Goal: Task Accomplishment & Management: Manage account settings

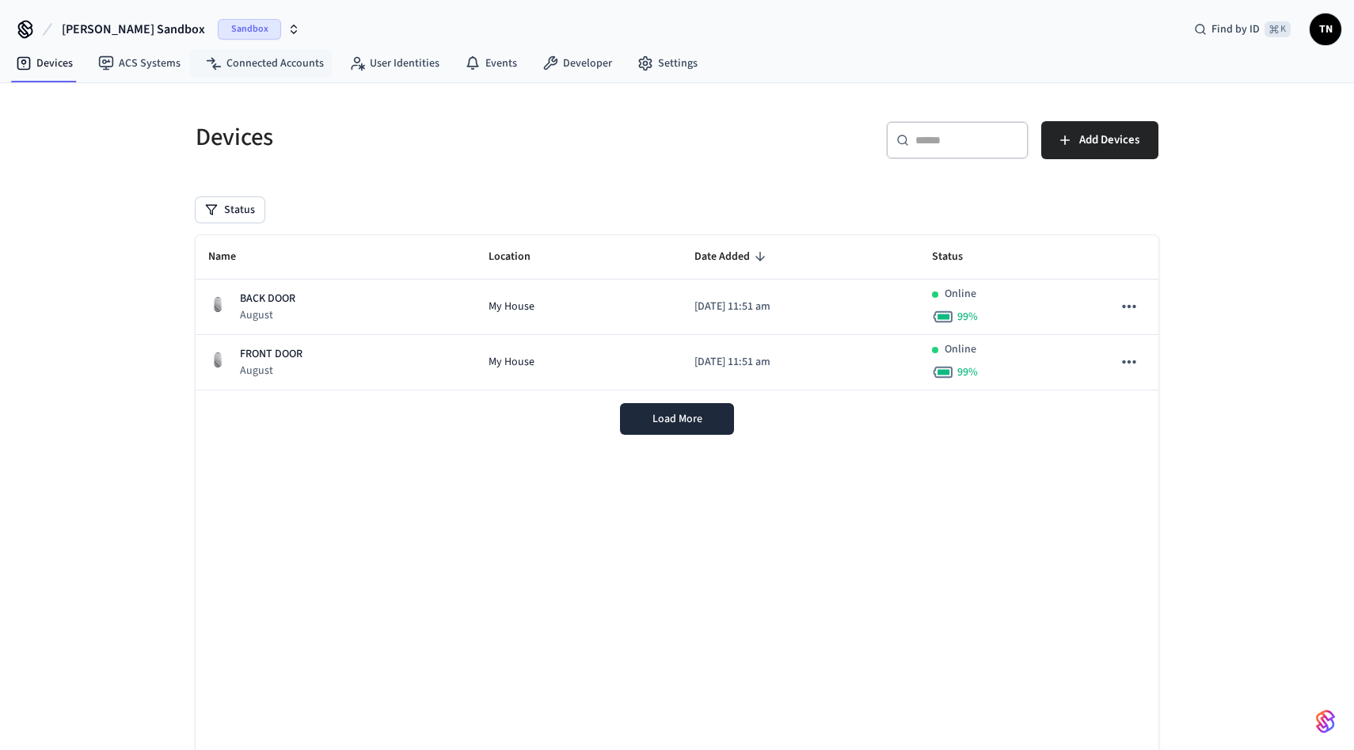
click at [222, 32] on span "Sandbox" at bounding box center [249, 29] width 63 height 21
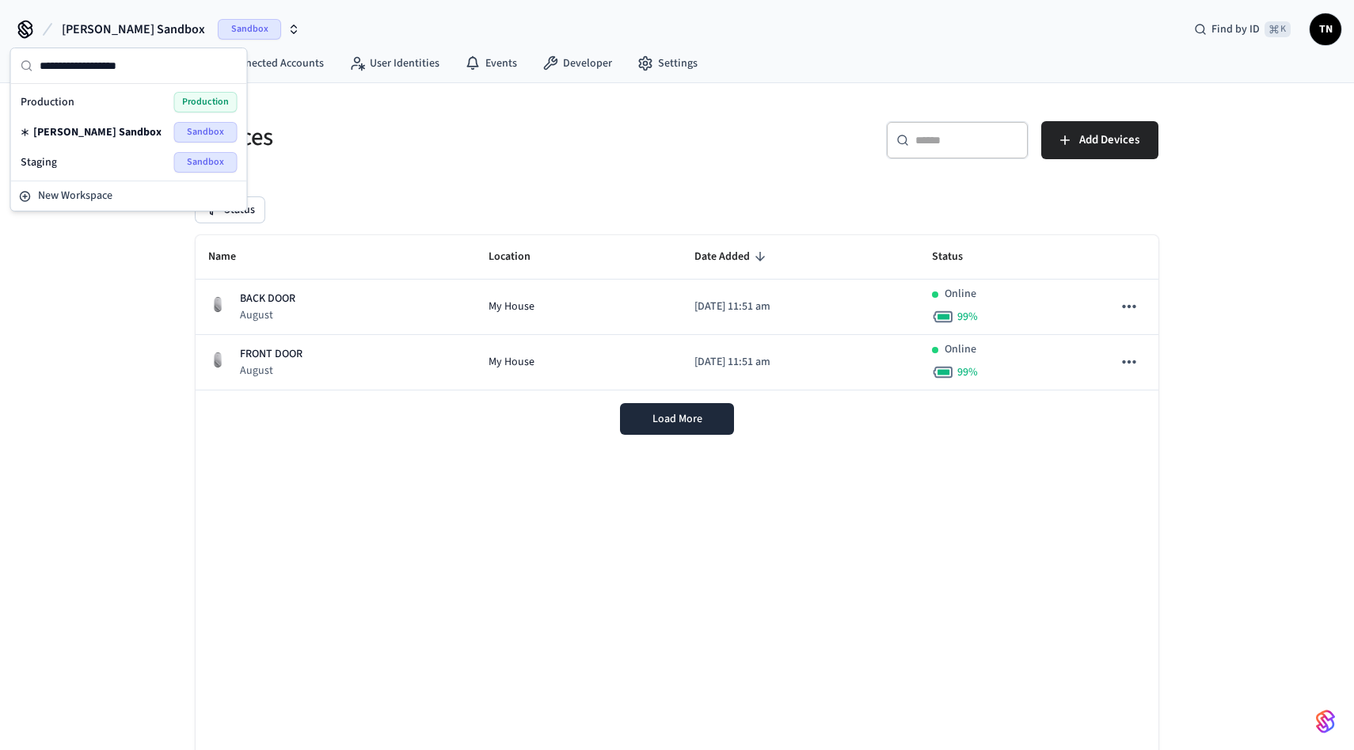
click at [108, 94] on div "Production Production" at bounding box center [129, 102] width 217 height 21
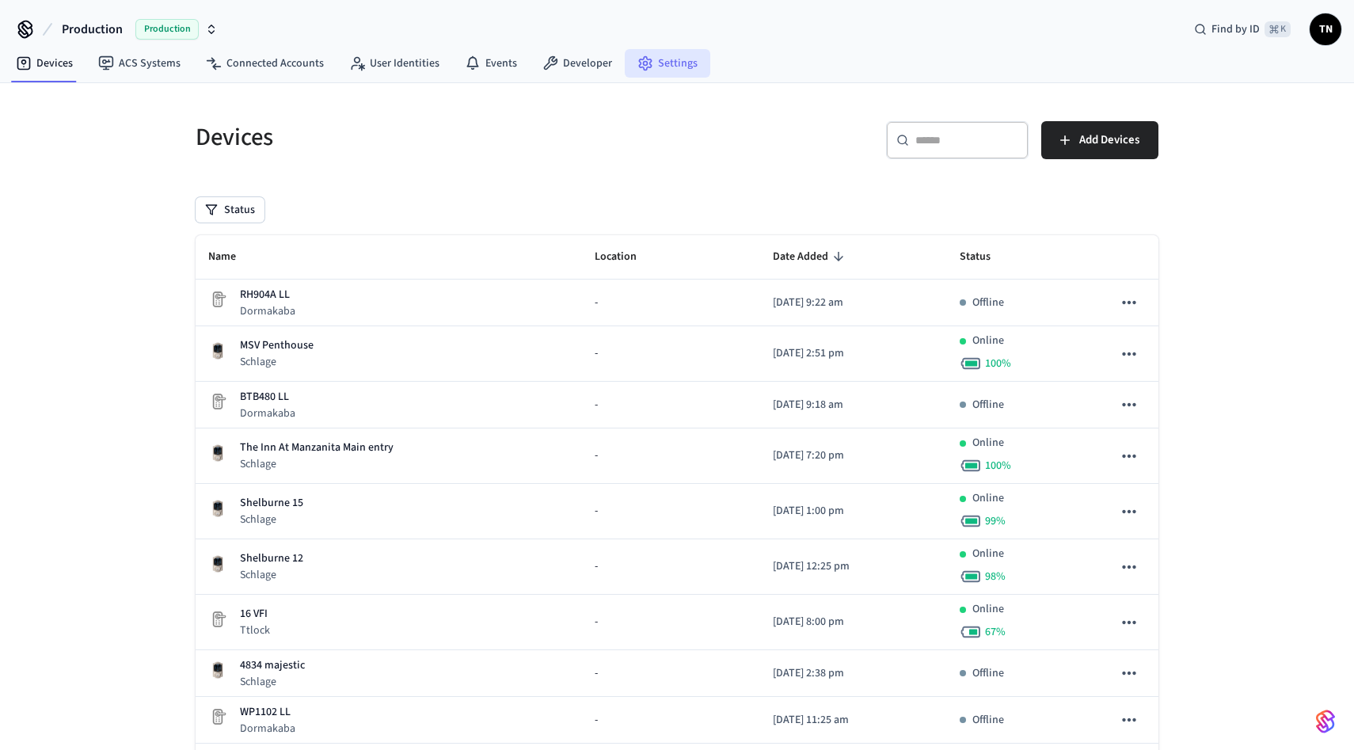
click at [644, 62] on circle at bounding box center [646, 64] width 4 height 4
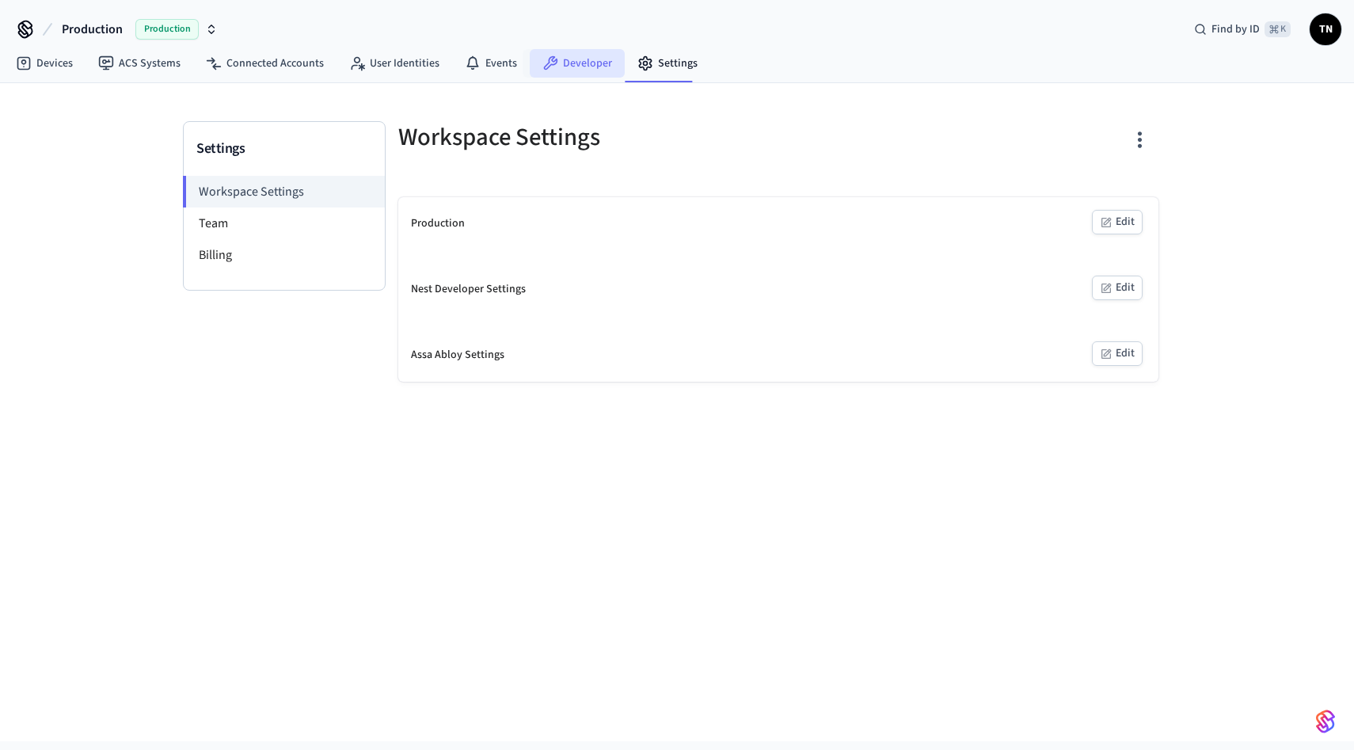
click at [557, 64] on link "Developer" at bounding box center [577, 63] width 95 height 28
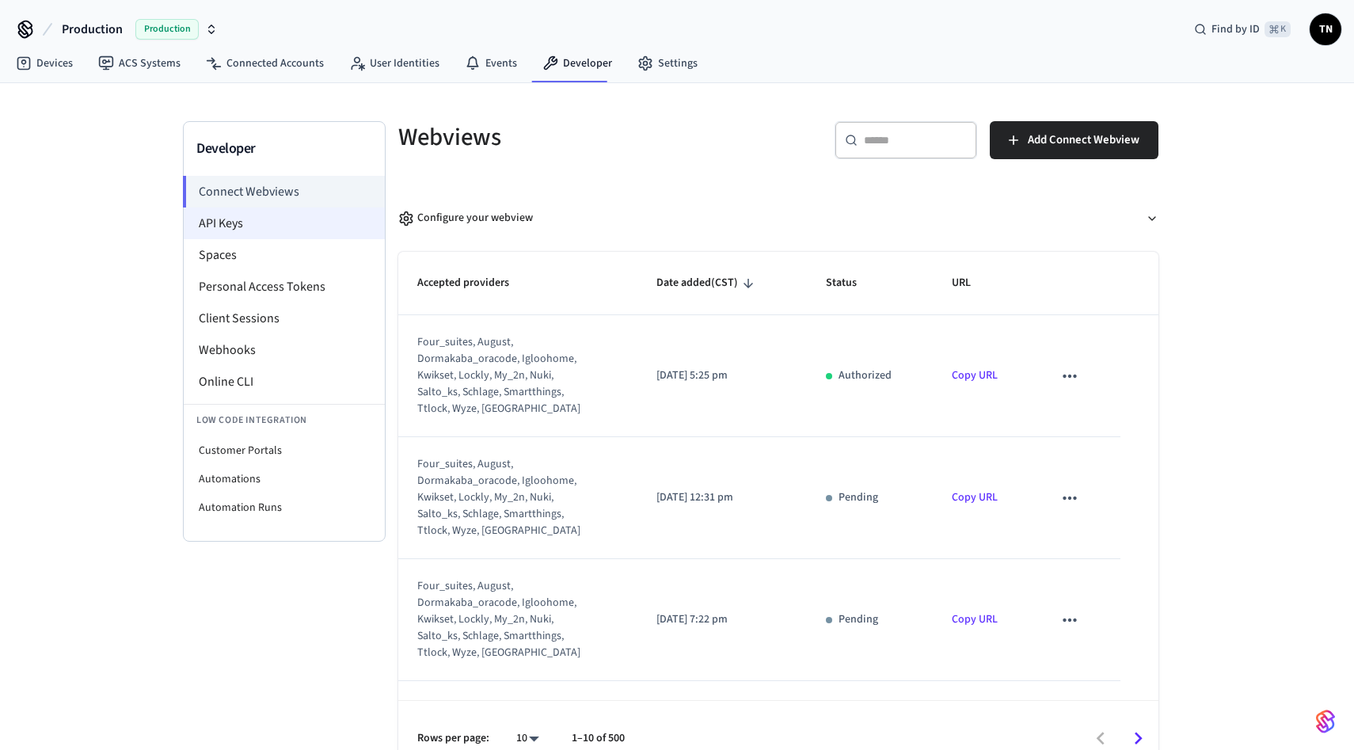
click at [302, 220] on li "API Keys" at bounding box center [284, 223] width 201 height 32
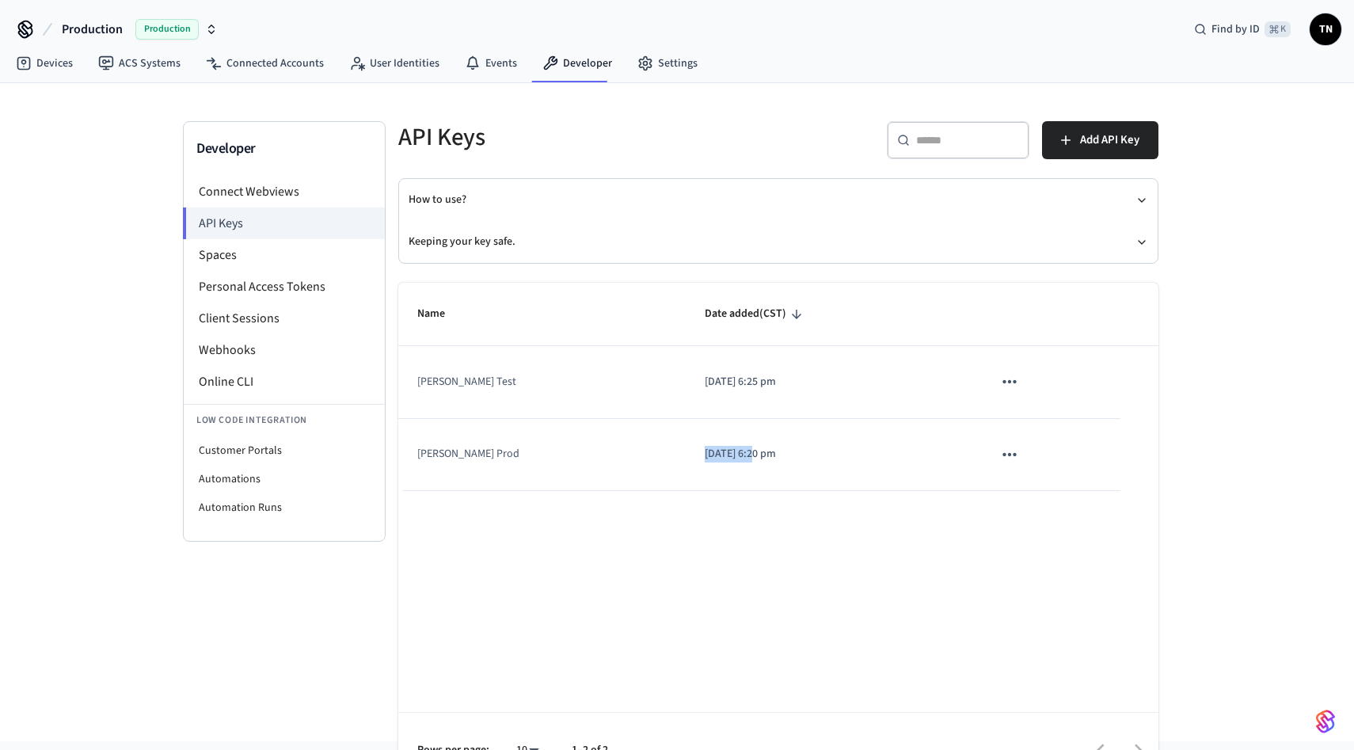
drag, startPoint x: 676, startPoint y: 450, endPoint x: 617, endPoint y: 448, distance: 58.6
click at [685, 448] on td "[DATE] 6:20 pm" at bounding box center [828, 455] width 287 height 72
copy p "[DATE]"
click at [591, 614] on div "Name Date added (CST) [PERSON_NAME] Test [DATE] 6:25 pm [PERSON_NAME] Prod [DAT…" at bounding box center [778, 536] width 760 height 506
